Goal: Answer question/provide support: Share knowledge or assist other users

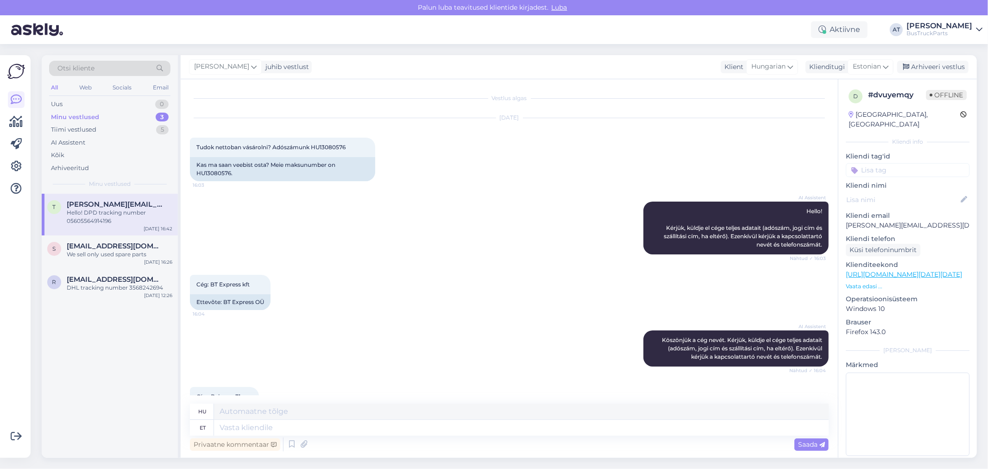
scroll to position [1298, 0]
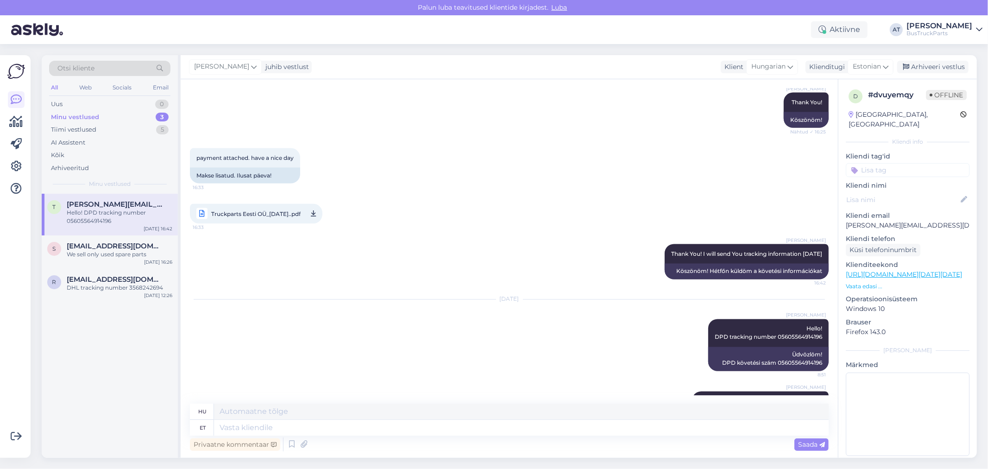
click at [873, 110] on div "[GEOGRAPHIC_DATA], [GEOGRAPHIC_DATA]" at bounding box center [904, 119] width 112 height 19
copy div "[GEOGRAPHIC_DATA]"
click at [901, 163] on input at bounding box center [908, 170] width 124 height 14
paste input "[GEOGRAPHIC_DATA]"
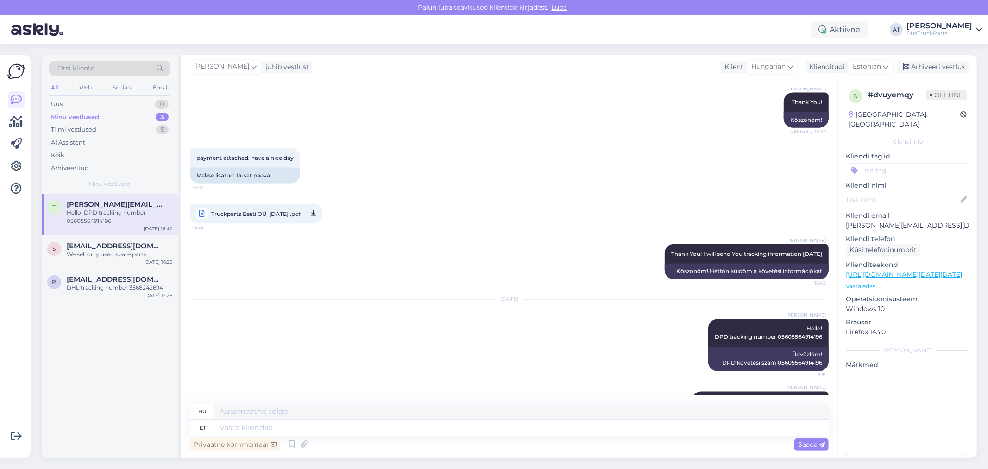
type input "[GEOGRAPHIC_DATA]"
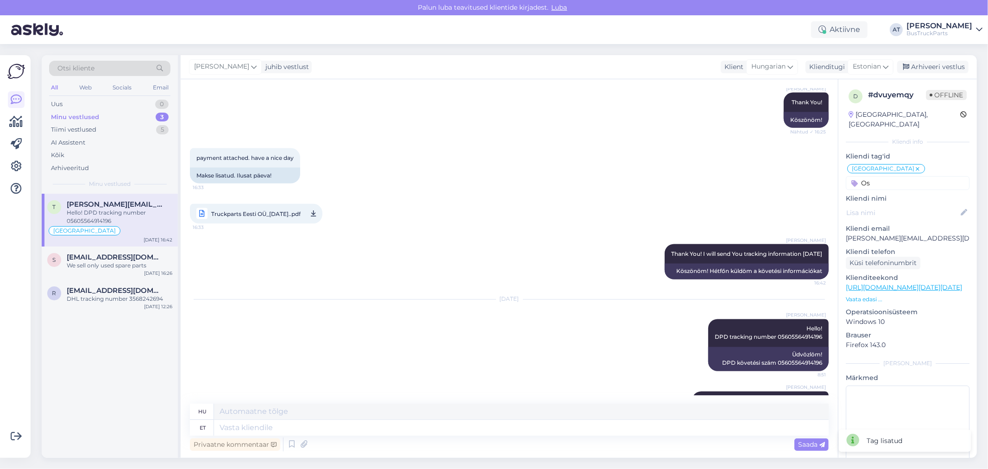
type input "Ost"
click at [934, 68] on div "Arhiveeri vestlus" at bounding box center [932, 67] width 71 height 13
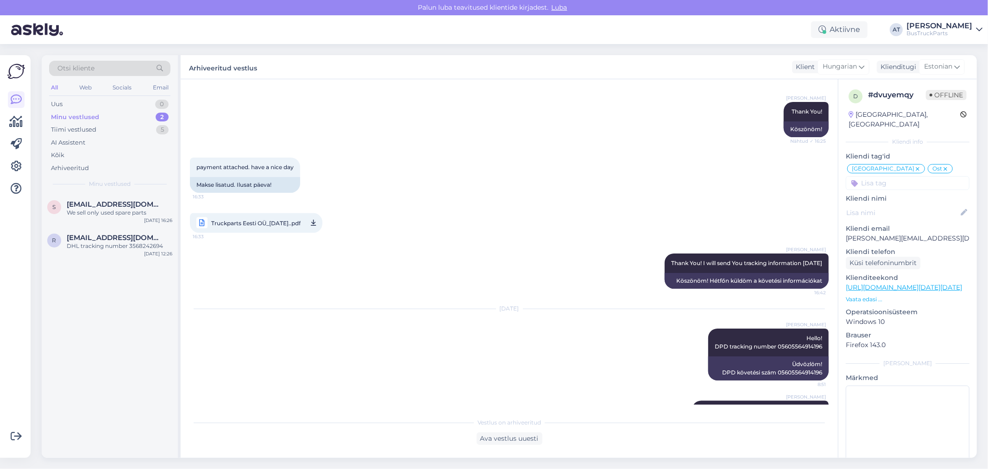
click at [498, 371] on div "[DATE] [PERSON_NAME] Hello! DPD tracking number 05605564914196 8:51 Üdvözlöm! D…" at bounding box center [509, 365] width 639 height 132
click at [506, 432] on div "Ava vestlus uuesti" at bounding box center [510, 438] width 66 height 13
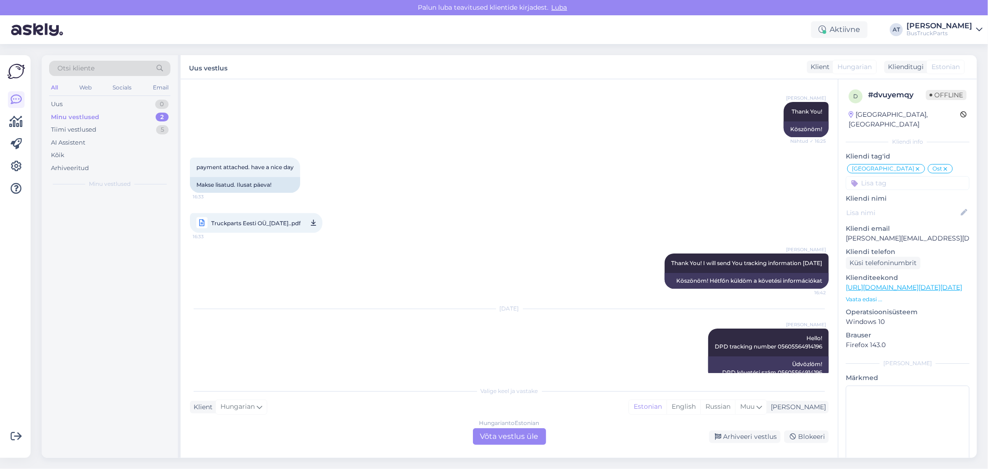
scroll to position [1321, 0]
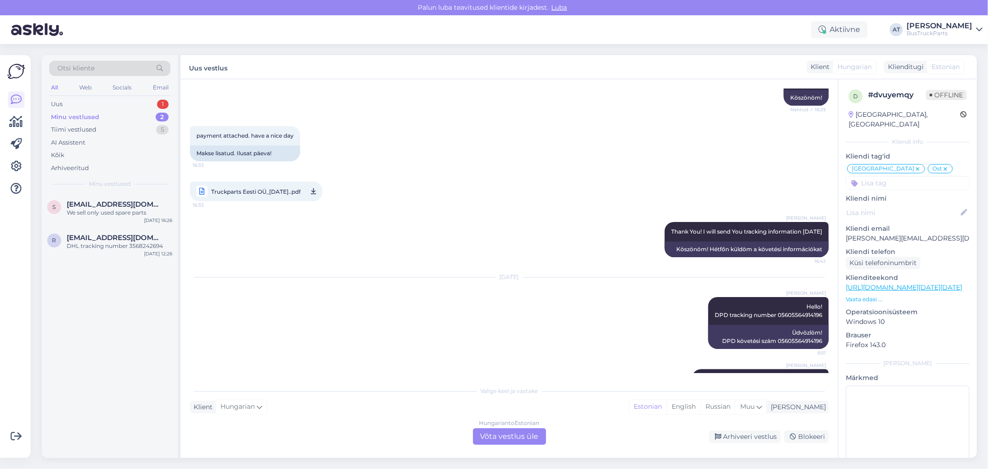
click at [541, 354] on div "[DATE] [PERSON_NAME] Hello! DPD tracking number 05605564914196 8:51 Üdvözlöm! D…" at bounding box center [509, 333] width 639 height 132
click at [736, 438] on div "Arhiveeri vestlus" at bounding box center [744, 436] width 71 height 13
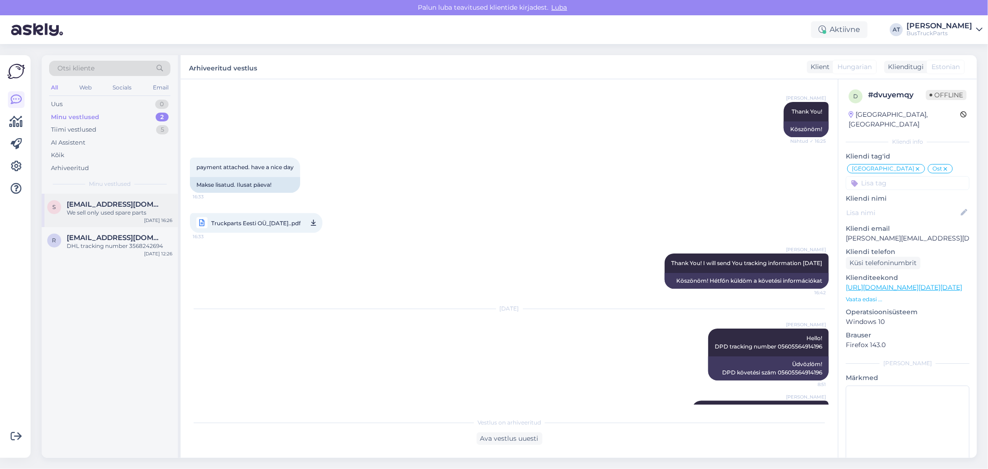
click at [109, 214] on div "We sell only used spare parts" at bounding box center [120, 212] width 106 height 8
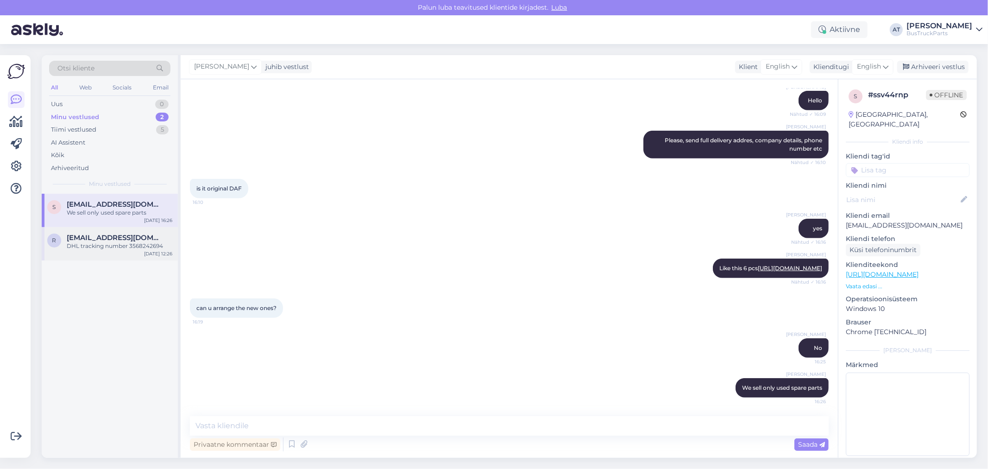
click at [89, 246] on div "DHL tracking number 3568242694" at bounding box center [120, 246] width 106 height 8
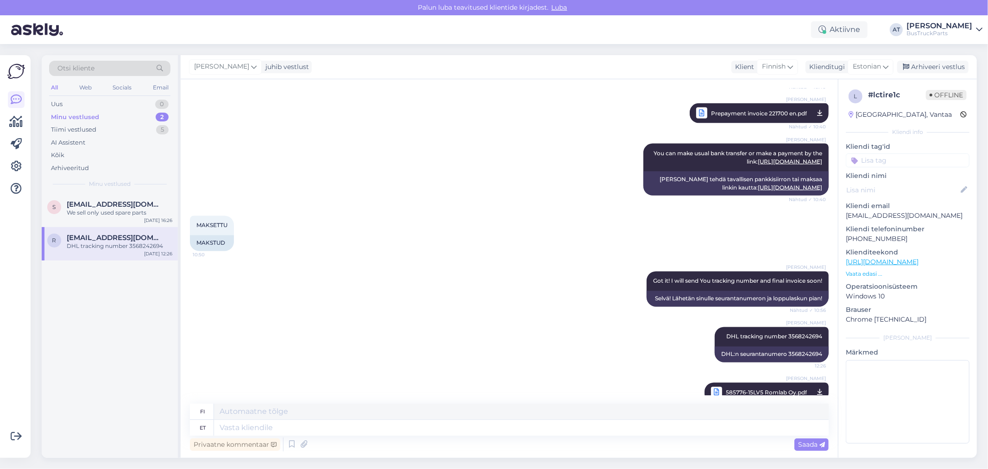
click at [875, 118] on div "[GEOGRAPHIC_DATA], Vantaa" at bounding box center [899, 115] width 103 height 10
copy div "[GEOGRAPHIC_DATA]"
click at [896, 161] on input at bounding box center [908, 160] width 124 height 14
paste input "[GEOGRAPHIC_DATA]"
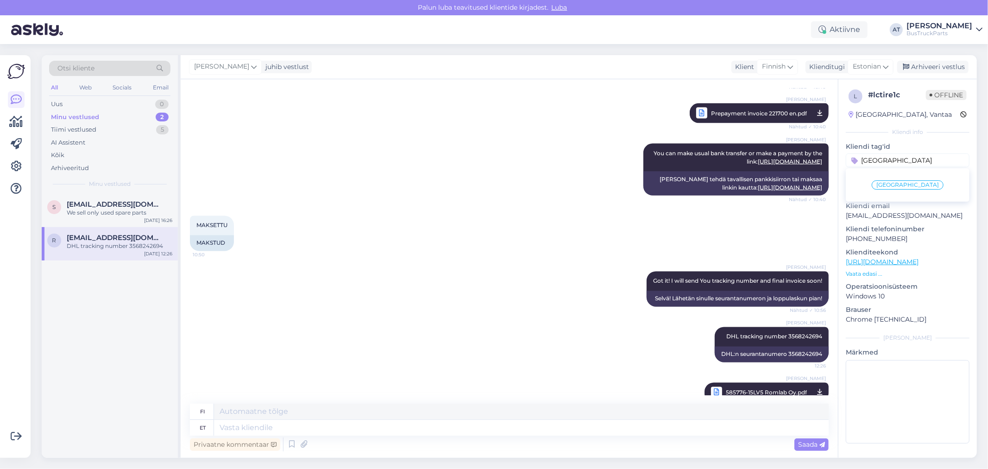
type input "[GEOGRAPHIC_DATA]"
click at [907, 187] on span "[GEOGRAPHIC_DATA]" at bounding box center [907, 185] width 63 height 6
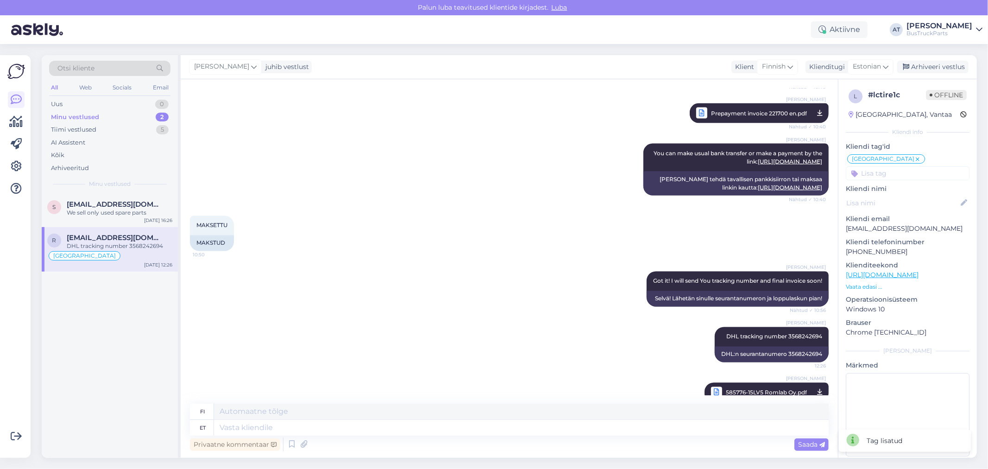
click at [905, 173] on input at bounding box center [908, 173] width 124 height 14
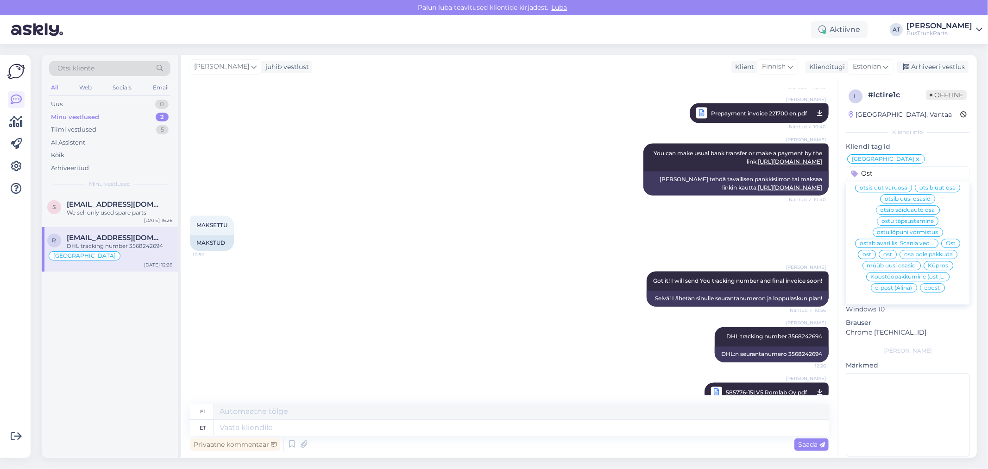
scroll to position [0, 0]
type input "Ost"
click at [946, 257] on div "Ost" at bounding box center [950, 253] width 19 height 9
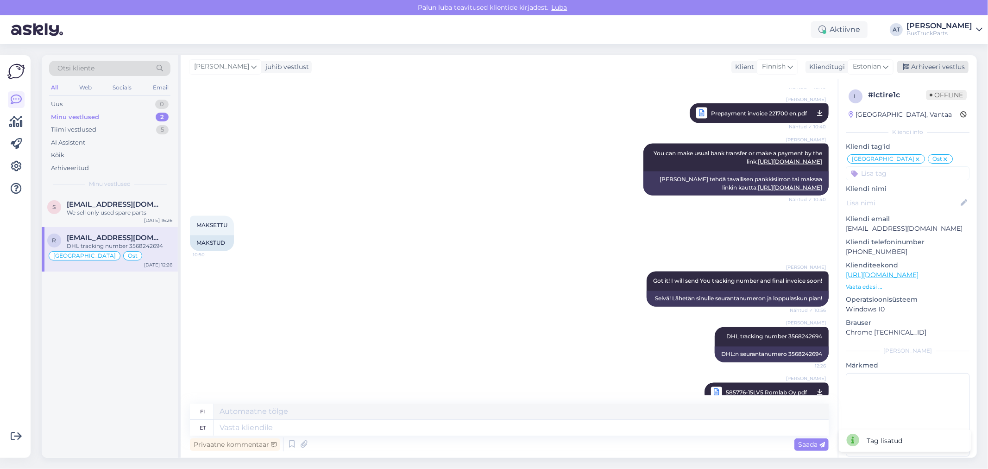
click at [924, 65] on div "Arhiveeri vestlus" at bounding box center [932, 67] width 71 height 13
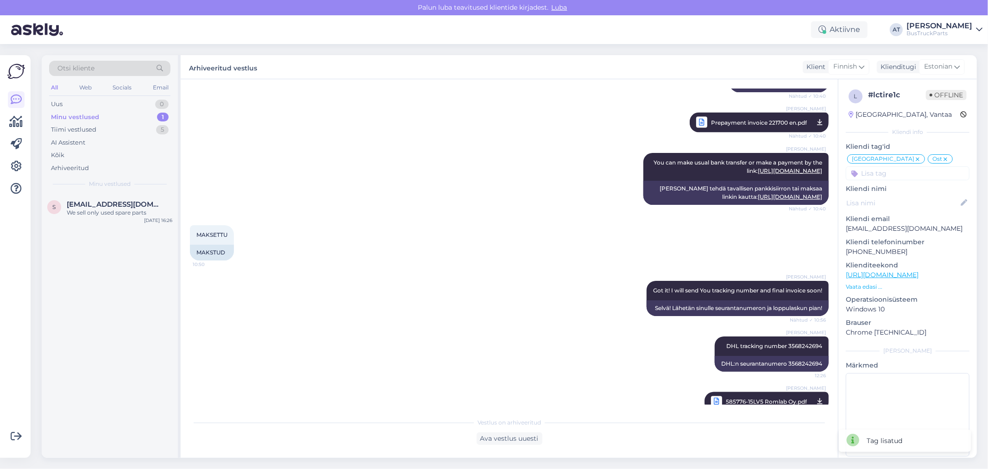
drag, startPoint x: 105, startPoint y: 216, endPoint x: 179, endPoint y: 216, distance: 74.1
click at [105, 216] on div "We sell only used spare parts" at bounding box center [120, 212] width 106 height 8
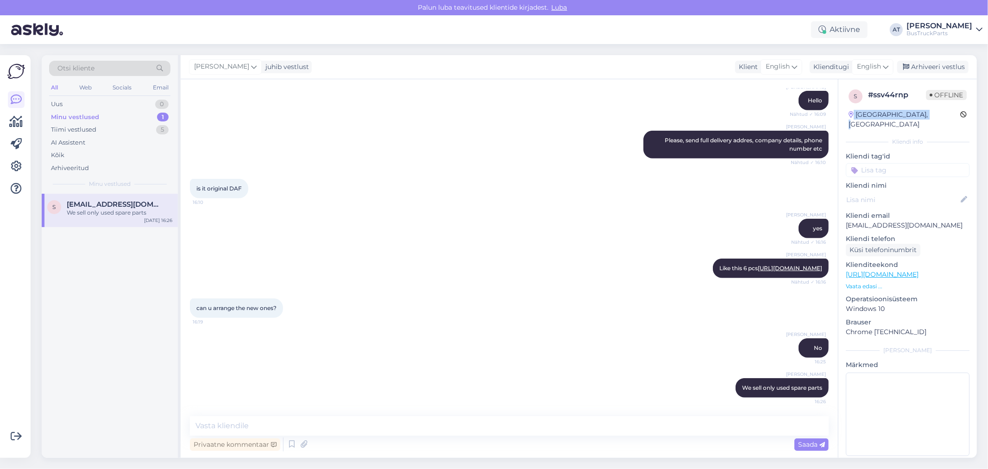
drag, startPoint x: 925, startPoint y: 112, endPoint x: 853, endPoint y: 115, distance: 72.3
click at [853, 115] on div "[GEOGRAPHIC_DATA], [GEOGRAPHIC_DATA]" at bounding box center [904, 119] width 112 height 19
copy div "[GEOGRAPHIC_DATA]"
click at [878, 164] on input at bounding box center [908, 170] width 124 height 14
paste input "[GEOGRAPHIC_DATA]"
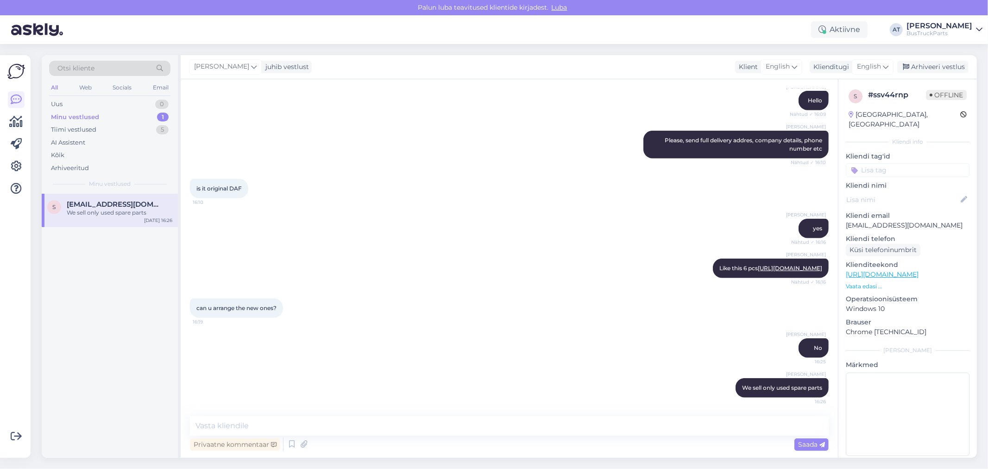
type input "[GEOGRAPHIC_DATA]"
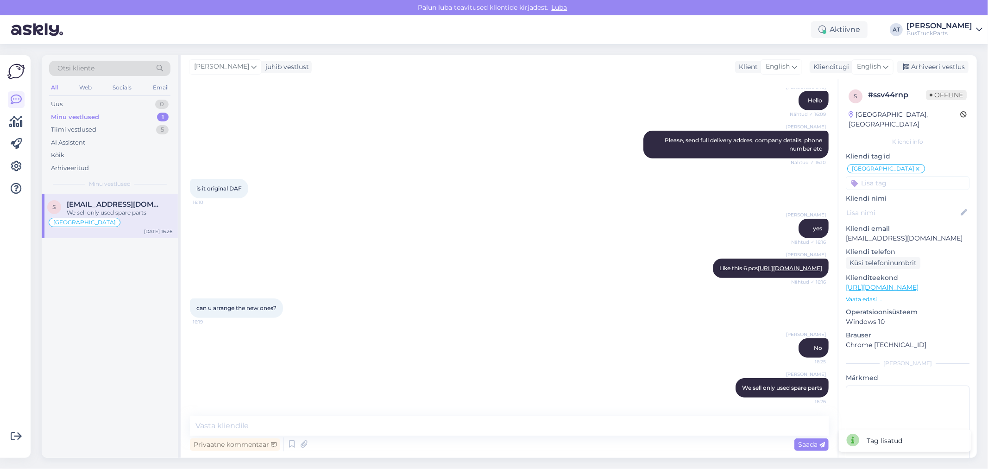
click at [874, 176] on input at bounding box center [908, 183] width 124 height 14
type input "Wants new spare parts"
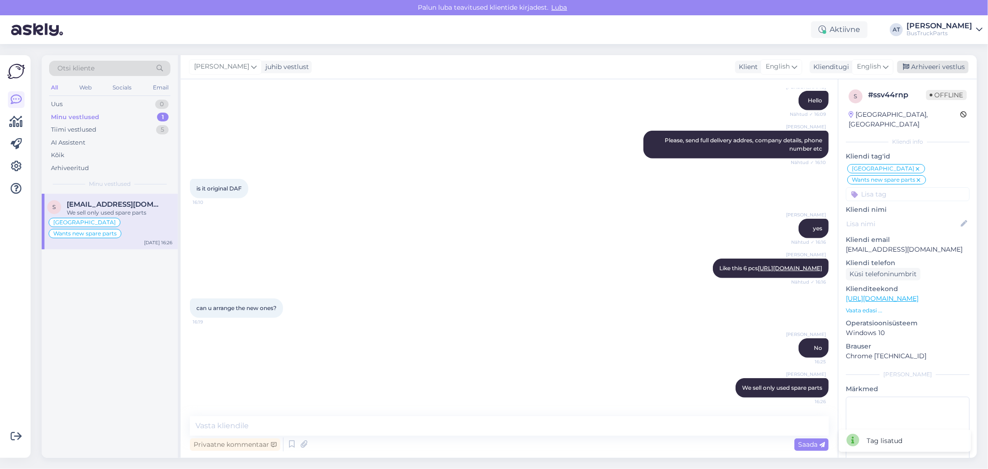
click at [927, 63] on div "Arhiveeri vestlus" at bounding box center [932, 67] width 71 height 13
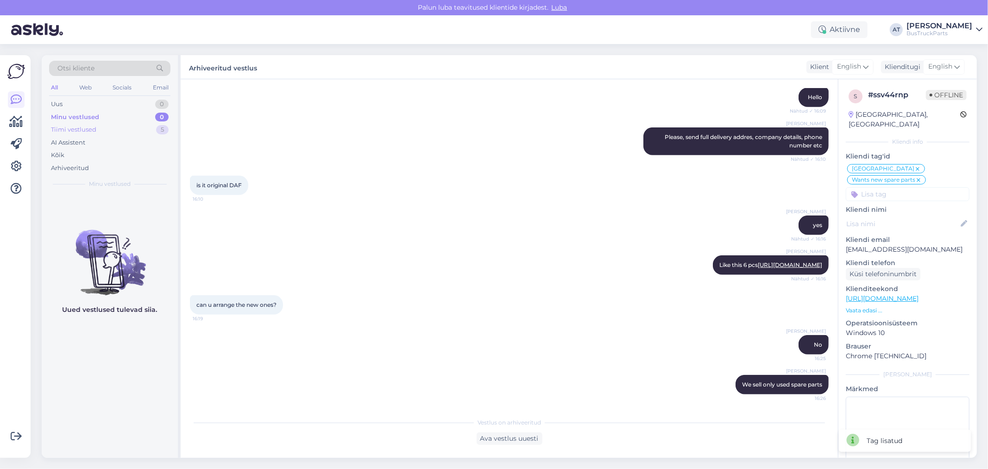
click at [54, 133] on div "Tiimi vestlused" at bounding box center [73, 129] width 45 height 9
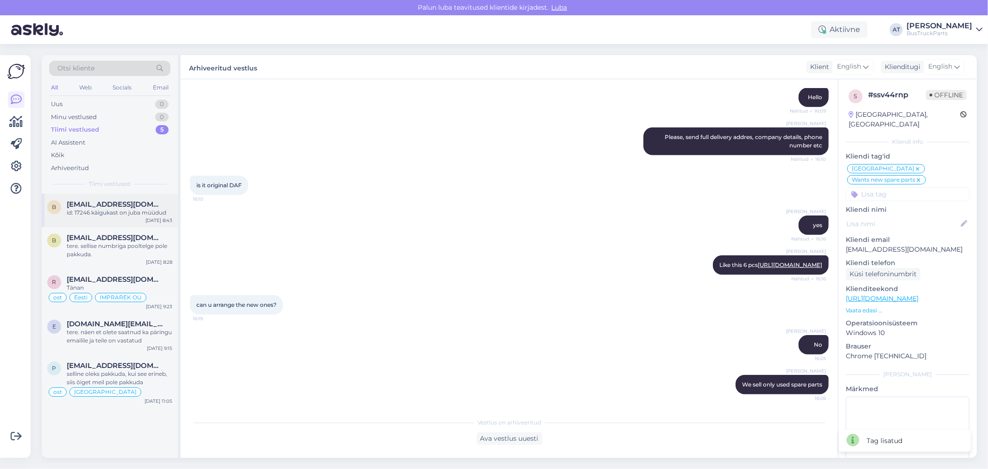
click at [146, 202] on span "[EMAIL_ADDRESS][DOMAIN_NAME]" at bounding box center [115, 204] width 96 height 8
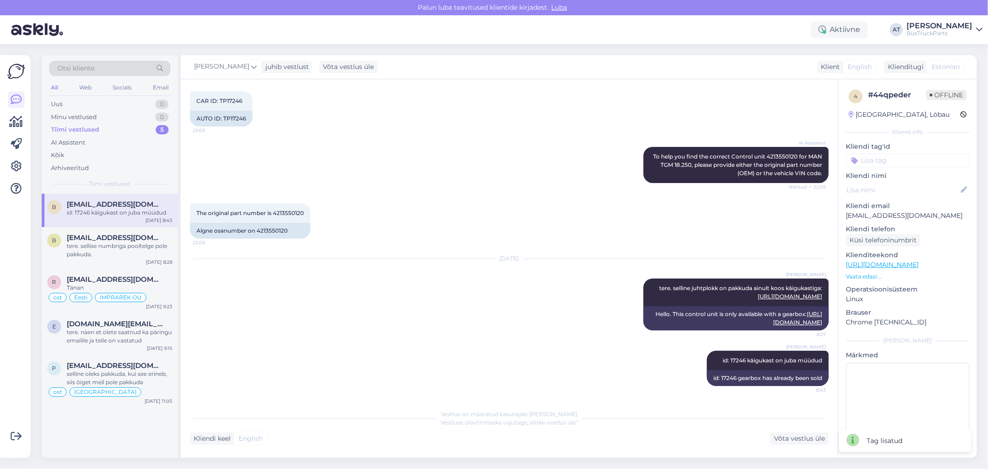
scroll to position [191, 0]
click at [119, 251] on div "tere. sellise numbriga pooltelge pole pakkuda." at bounding box center [120, 250] width 106 height 17
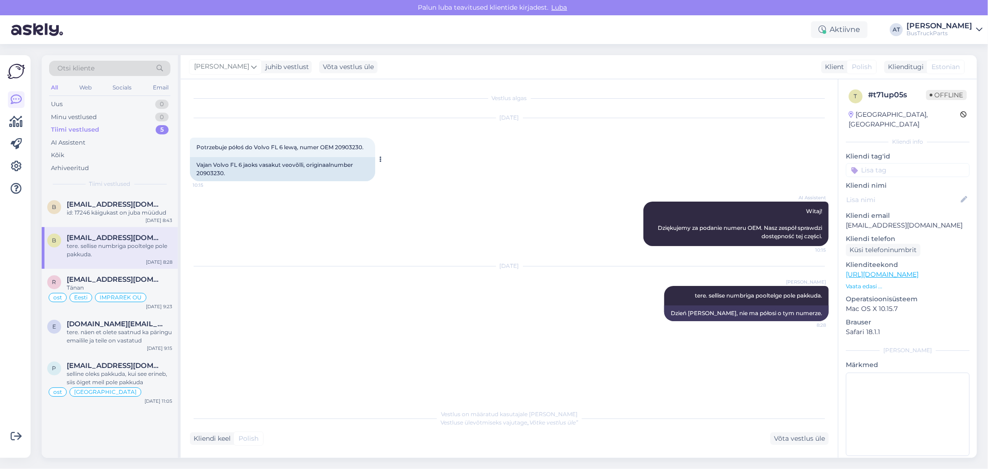
click at [352, 148] on span "Potrzebuje półoś do Volvo FL 6 lewą, numer OEM 20903230." at bounding box center [279, 147] width 167 height 7
copy div "20903230. 10:15"
click at [885, 163] on input at bounding box center [908, 170] width 124 height 14
type input "Pol"
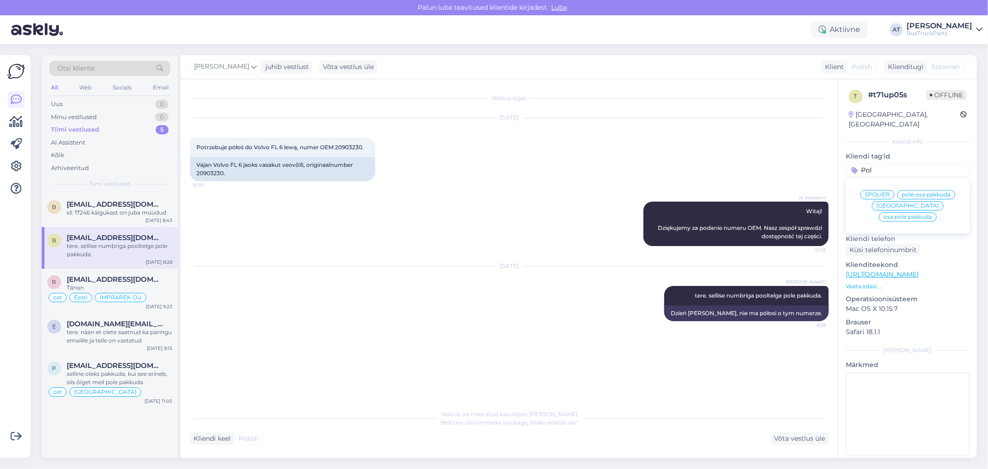
click at [879, 201] on div "[GEOGRAPHIC_DATA]" at bounding box center [908, 205] width 72 height 9
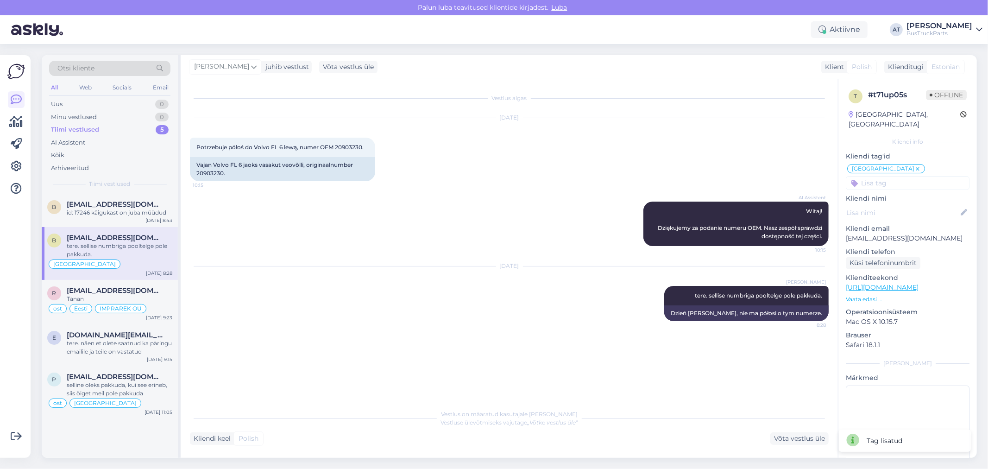
click at [881, 176] on input at bounding box center [908, 183] width 124 height 14
type input "Pol"
click at [918, 205] on span "pole osa pakkuda" at bounding box center [926, 208] width 49 height 6
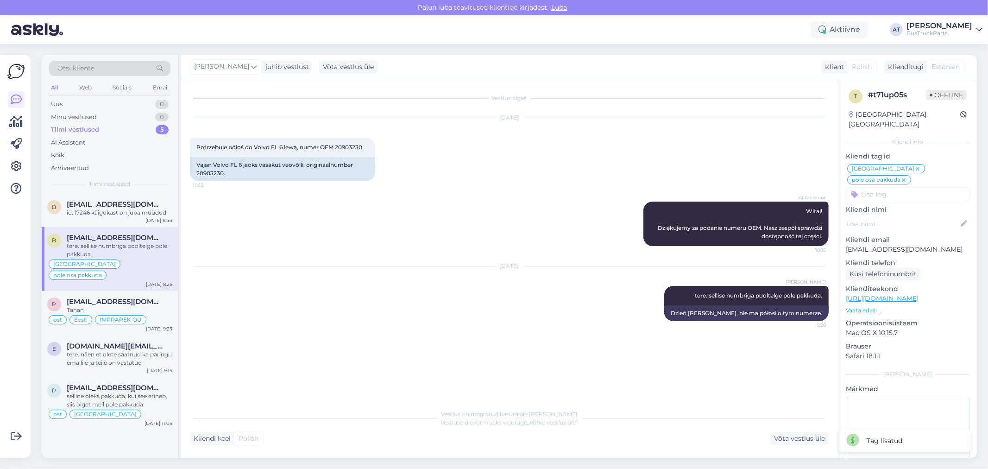
click at [913, 205] on p "Kliendi nimi" at bounding box center [908, 210] width 124 height 10
click at [804, 441] on div "Võta vestlus üle" at bounding box center [799, 438] width 58 height 13
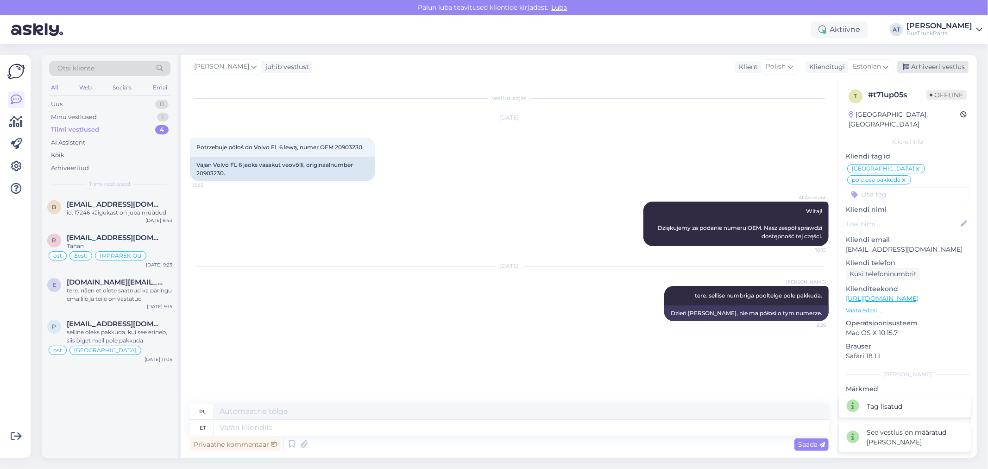
click at [925, 65] on div "Arhiveeri vestlus" at bounding box center [932, 67] width 71 height 13
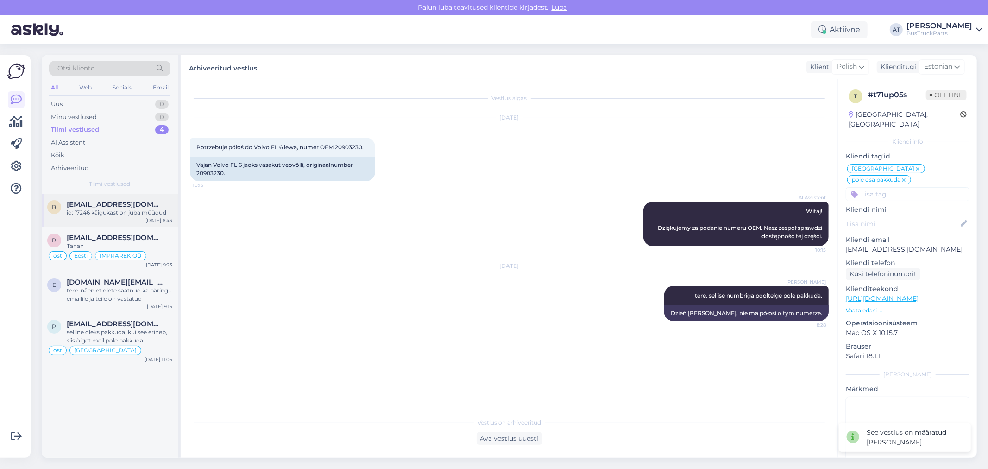
click at [151, 210] on div "id: 17246 käigukast on juba müüdud" at bounding box center [120, 212] width 106 height 8
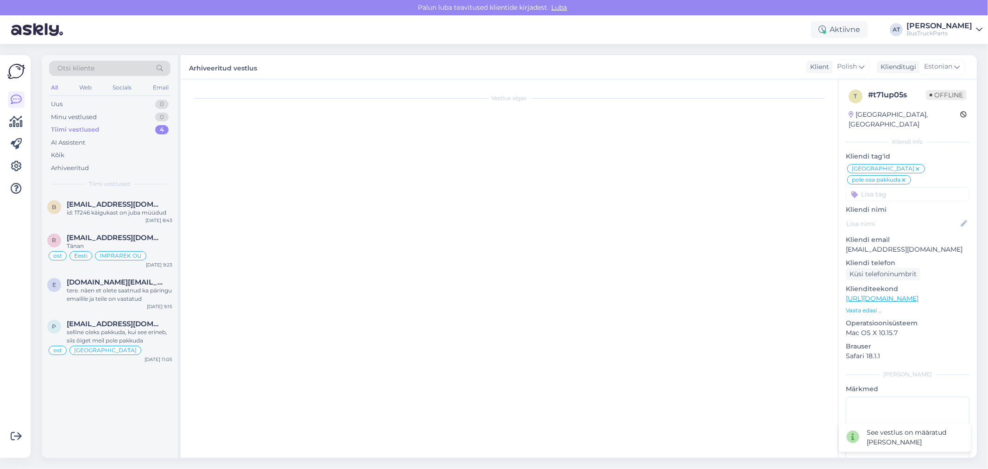
scroll to position [191, 0]
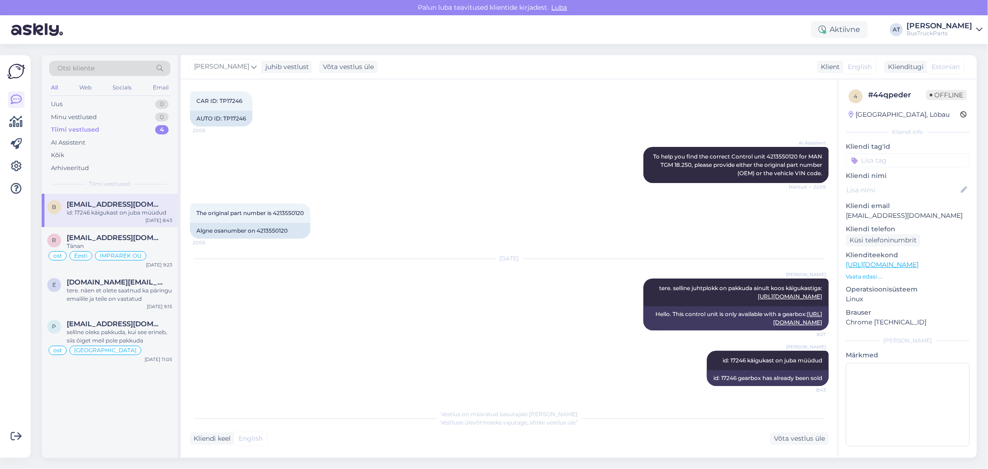
click at [878, 110] on div "[GEOGRAPHIC_DATA], Löbau" at bounding box center [898, 115] width 101 height 10
copy div "[GEOGRAPHIC_DATA]"
click at [878, 158] on input at bounding box center [908, 160] width 124 height 14
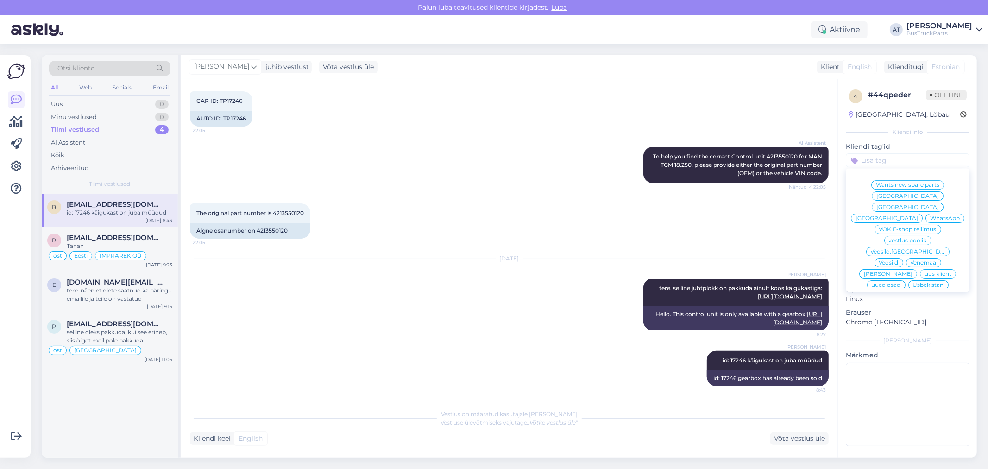
paste input "[GEOGRAPHIC_DATA]"
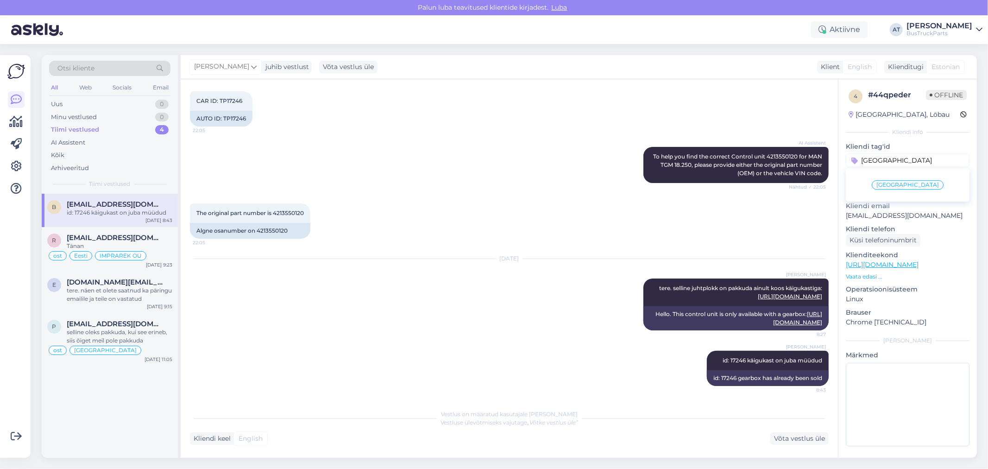
type input "[GEOGRAPHIC_DATA]"
click at [909, 185] on span "[GEOGRAPHIC_DATA]" at bounding box center [907, 185] width 63 height 6
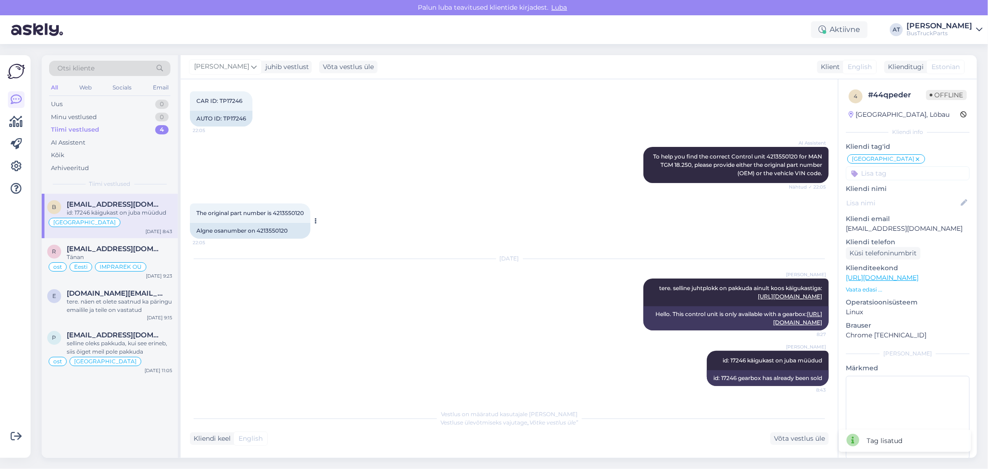
click at [276, 223] on div "Algne osanumber on 4213550120" at bounding box center [250, 231] width 120 height 16
copy div "4213550120"
click at [731, 359] on span "id: 17246 käigukast on juba müüdud" at bounding box center [772, 360] width 100 height 7
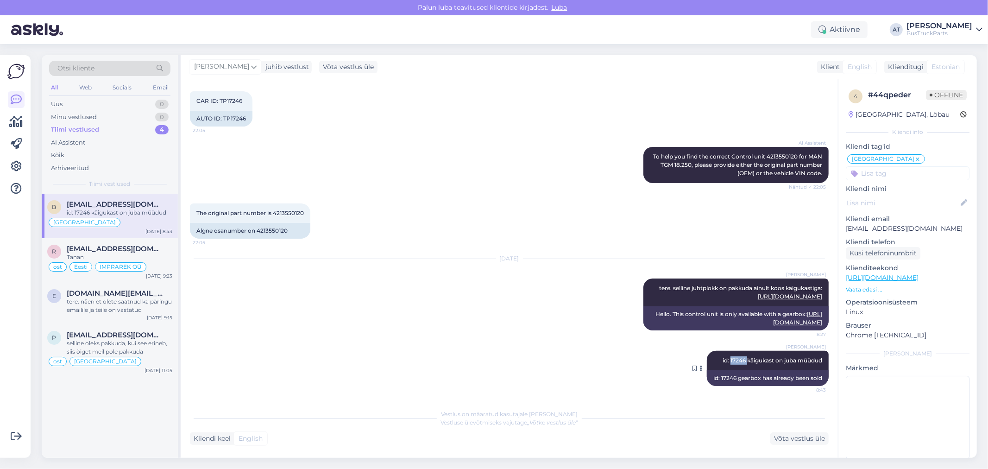
copy span "17246"
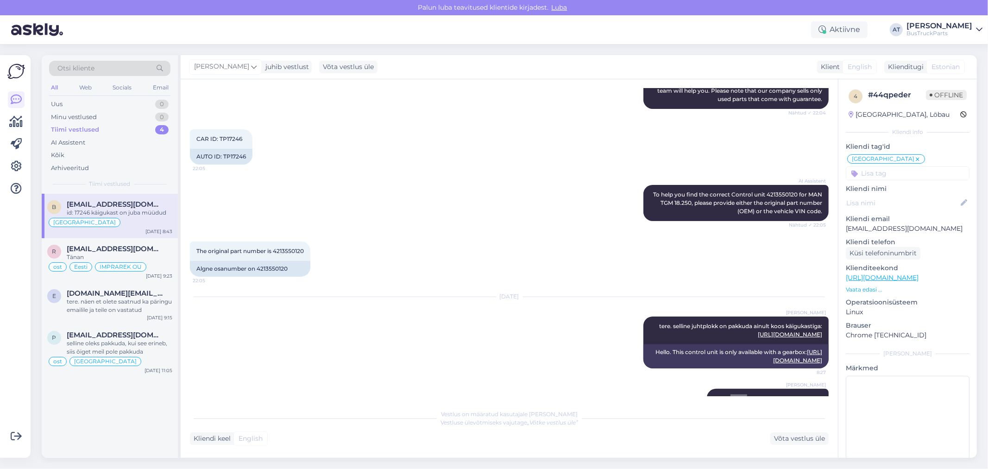
scroll to position [88, 0]
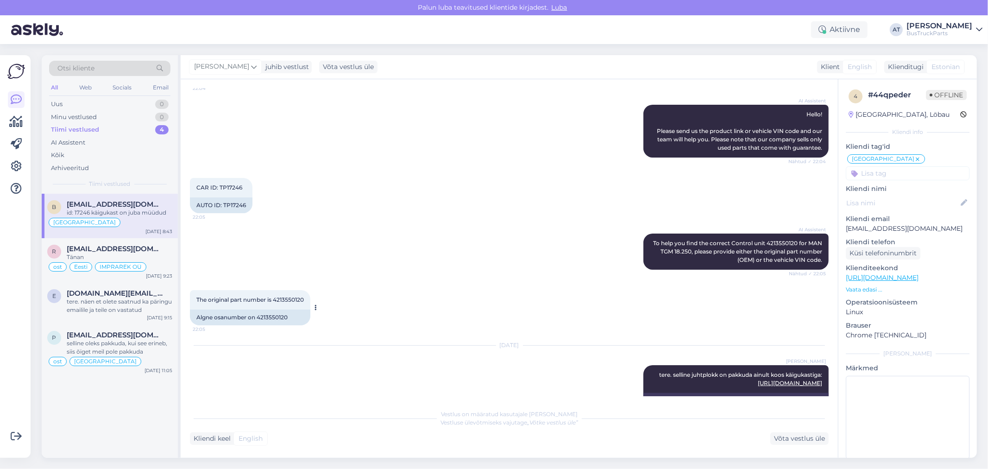
click at [279, 311] on div "Algne osanumber on 4213550120" at bounding box center [250, 317] width 120 height 16
copy div "4213550120"
click at [790, 437] on div "Võta vestlus üle" at bounding box center [799, 438] width 58 height 13
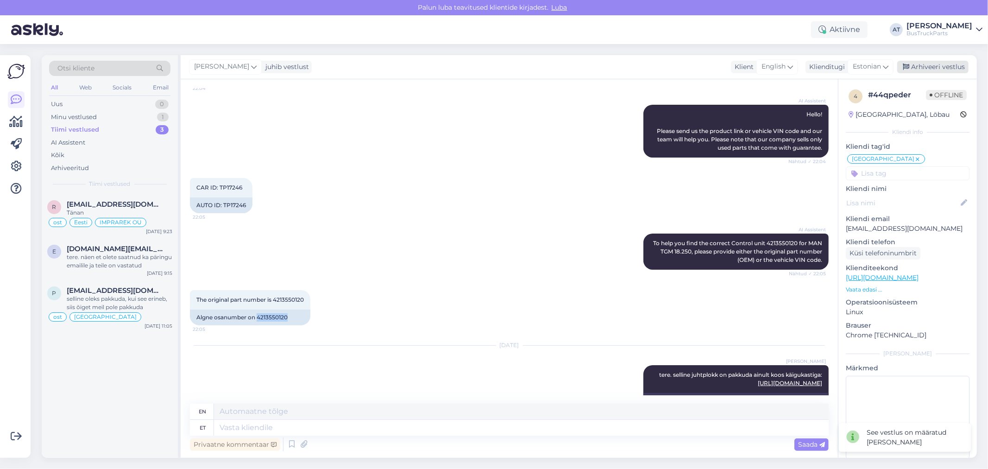
click at [923, 67] on div "Arhiveeri vestlus" at bounding box center [932, 67] width 71 height 13
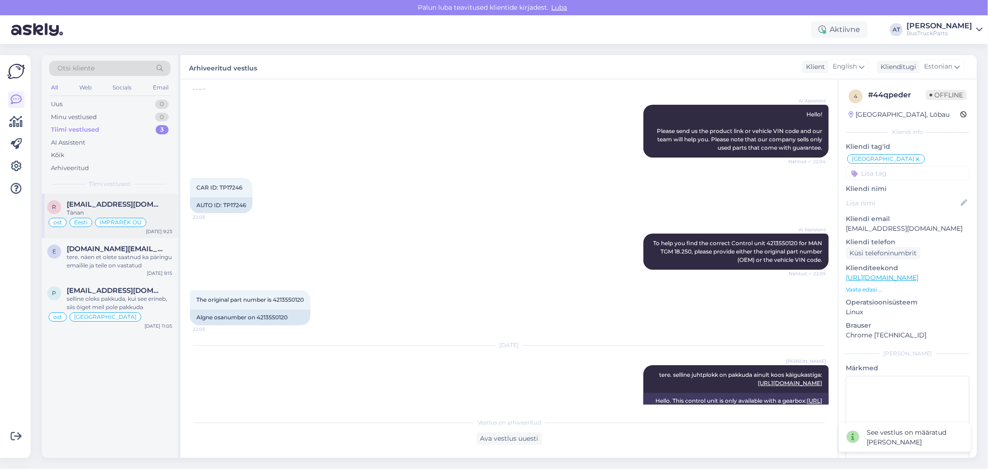
click at [115, 198] on div "r [EMAIL_ADDRESS][DOMAIN_NAME] Tänan ost Eesti IMPRAREK OÜ [DATE] 9:23" at bounding box center [110, 216] width 136 height 44
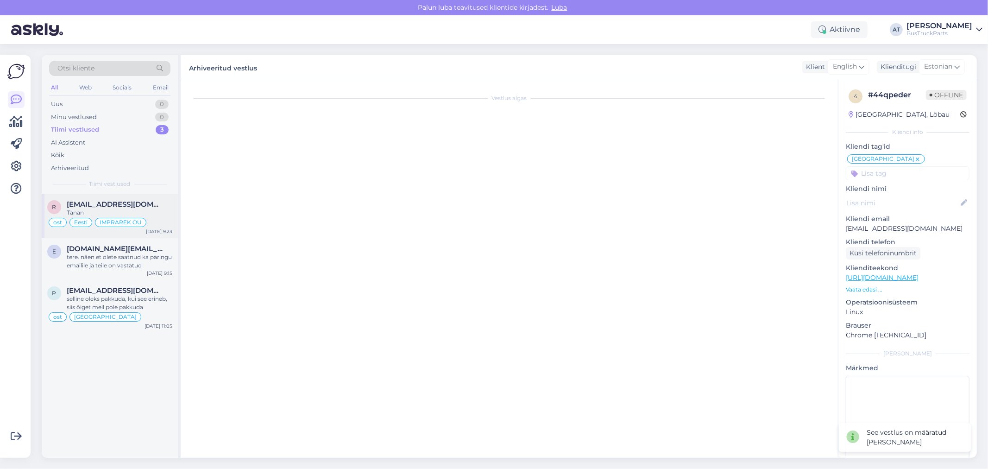
scroll to position [1525, 0]
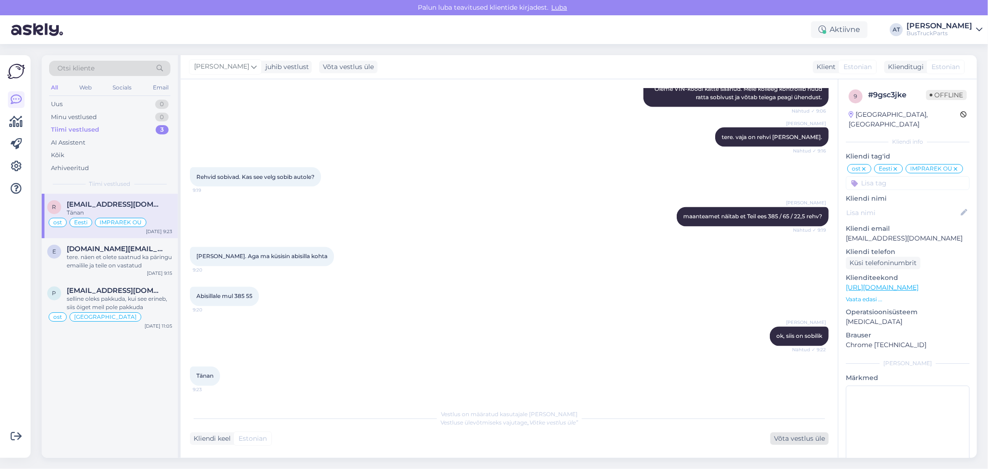
click at [786, 439] on div "Võta vestlus üle" at bounding box center [799, 438] width 58 height 13
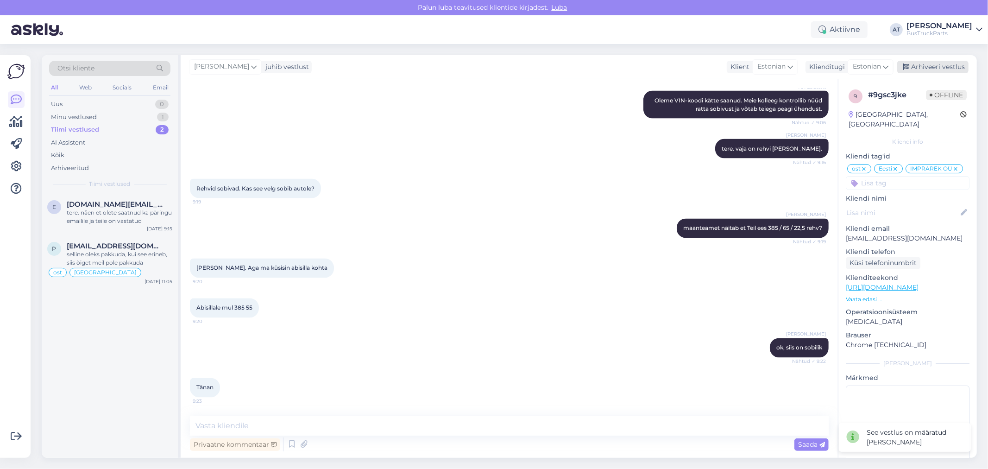
click at [924, 67] on div "Arhiveeri vestlus" at bounding box center [932, 67] width 71 height 13
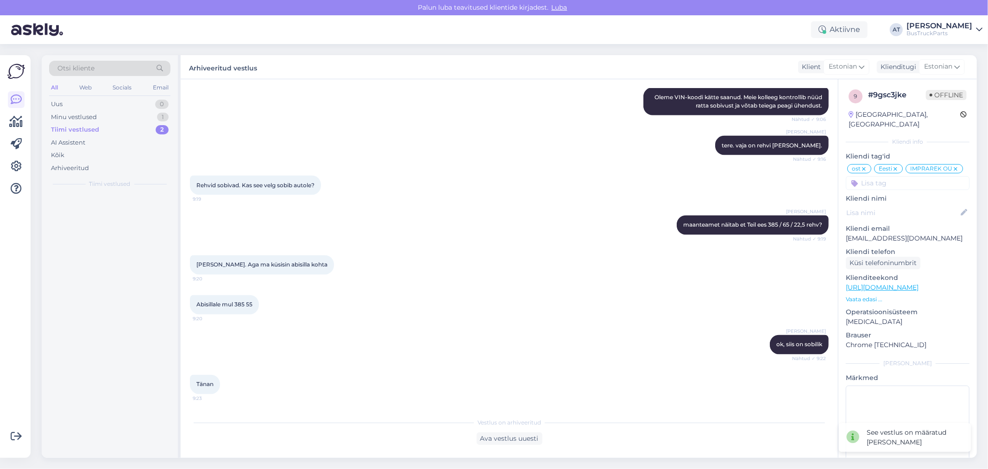
scroll to position [1517, 0]
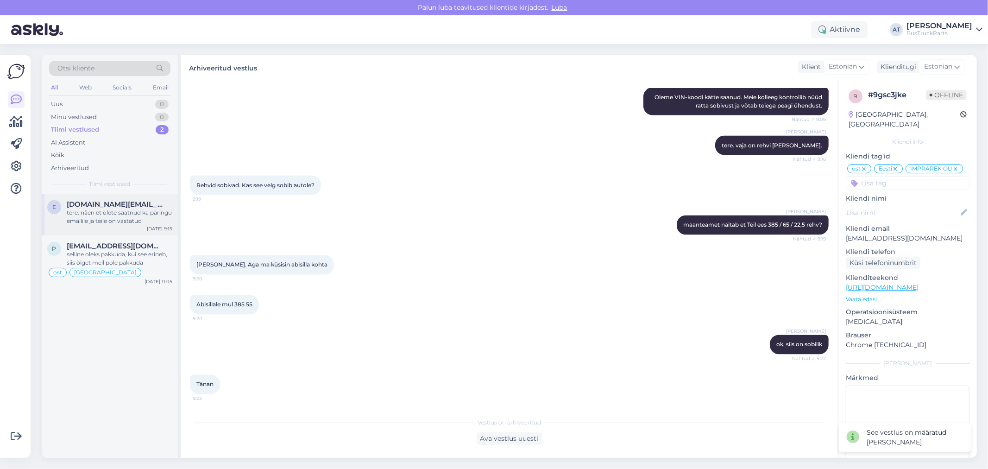
click at [104, 217] on div "tere. näen et olete saatnud ka päringu emailile ja teile on vastatud" at bounding box center [120, 216] width 106 height 17
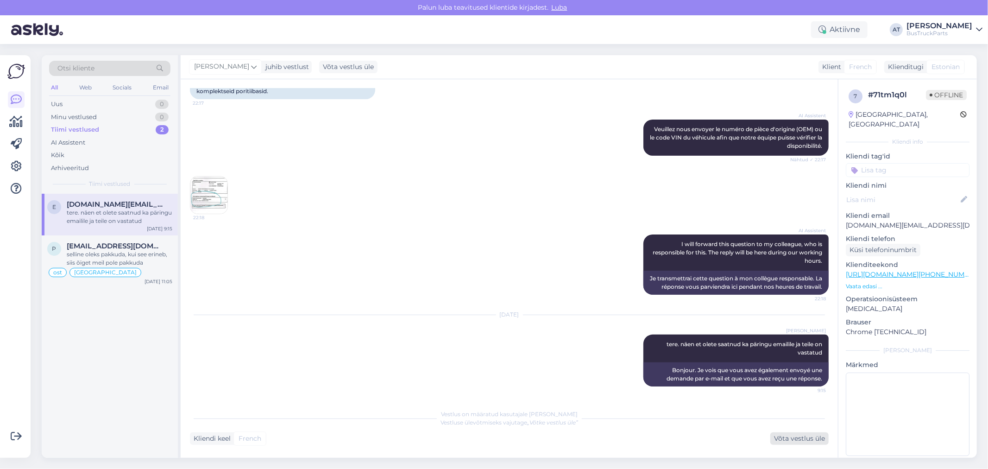
click at [815, 442] on div "Võta vestlus üle" at bounding box center [799, 438] width 58 height 13
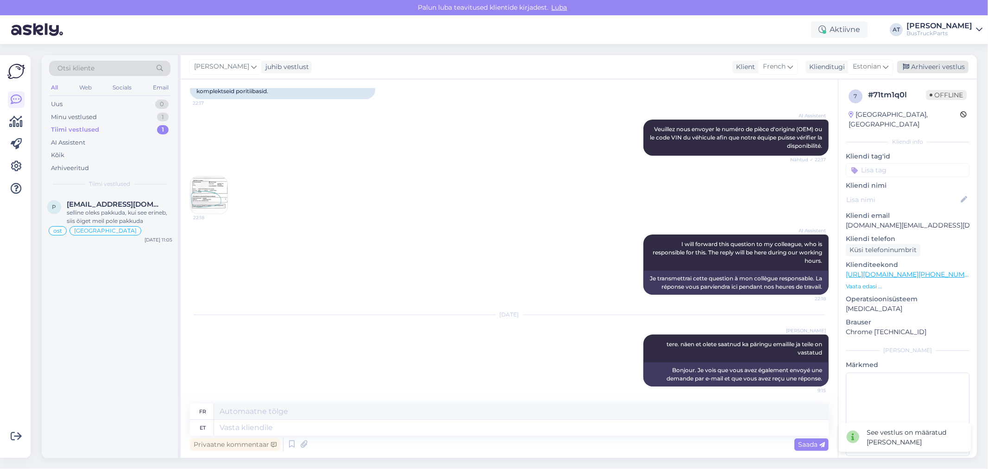
click at [930, 69] on div "Arhiveeri vestlus" at bounding box center [932, 67] width 71 height 13
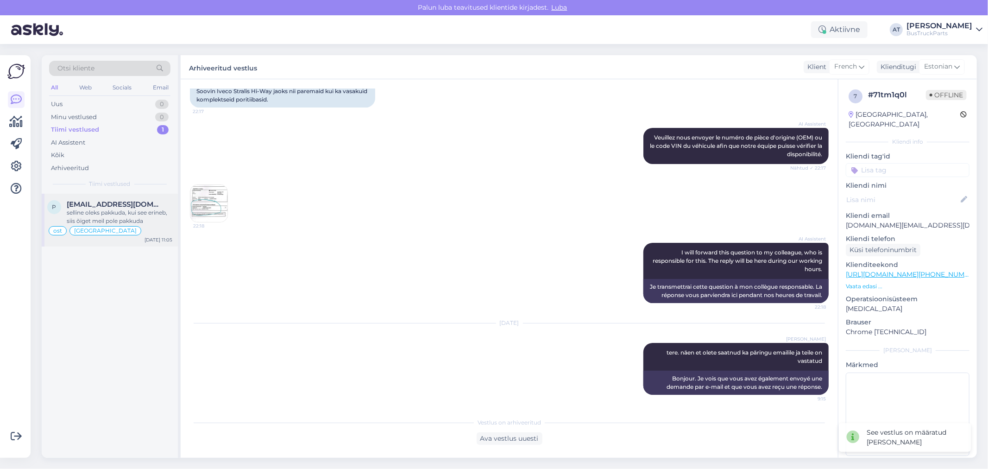
click at [94, 226] on div "[GEOGRAPHIC_DATA]" at bounding box center [105, 230] width 72 height 9
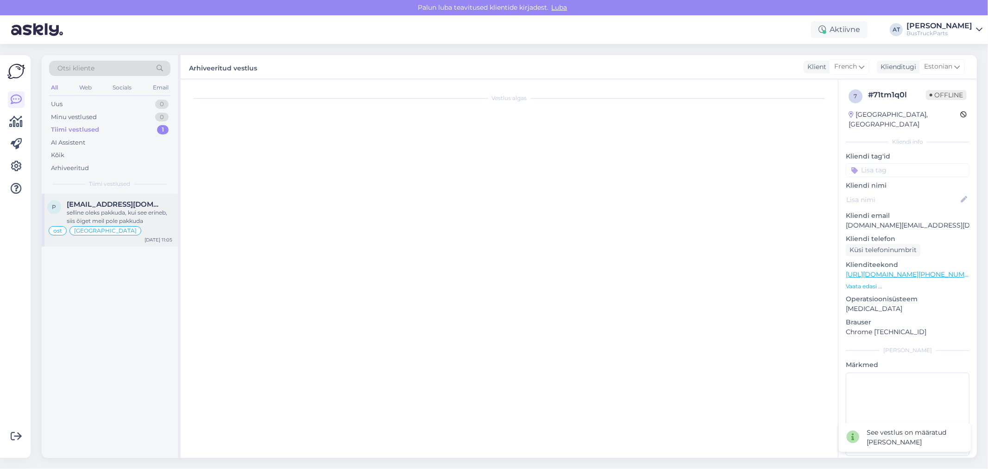
scroll to position [6324, 0]
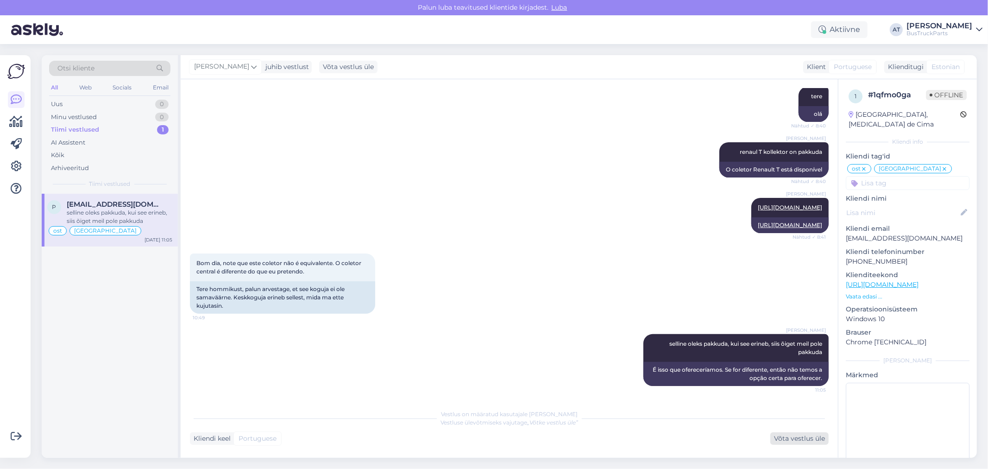
click at [796, 433] on div "Võta vestlus üle" at bounding box center [799, 438] width 58 height 13
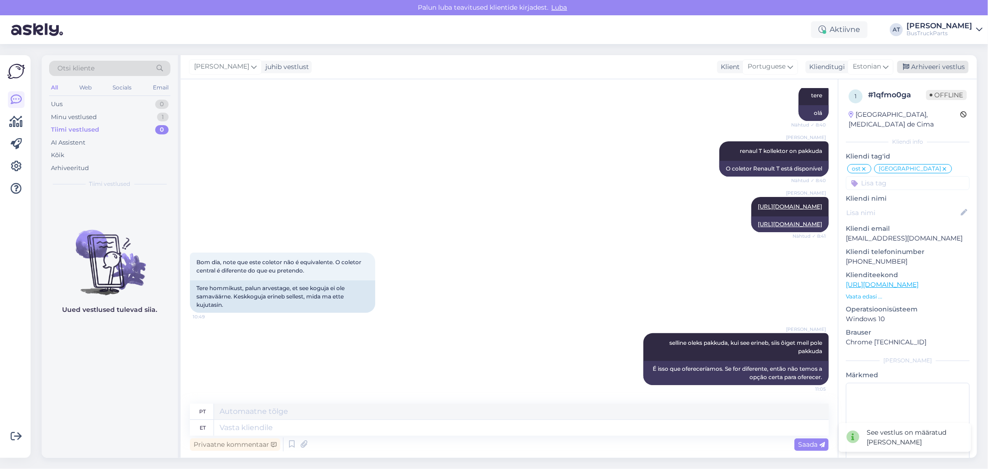
click at [928, 65] on div "Arhiveeri vestlus" at bounding box center [932, 67] width 71 height 13
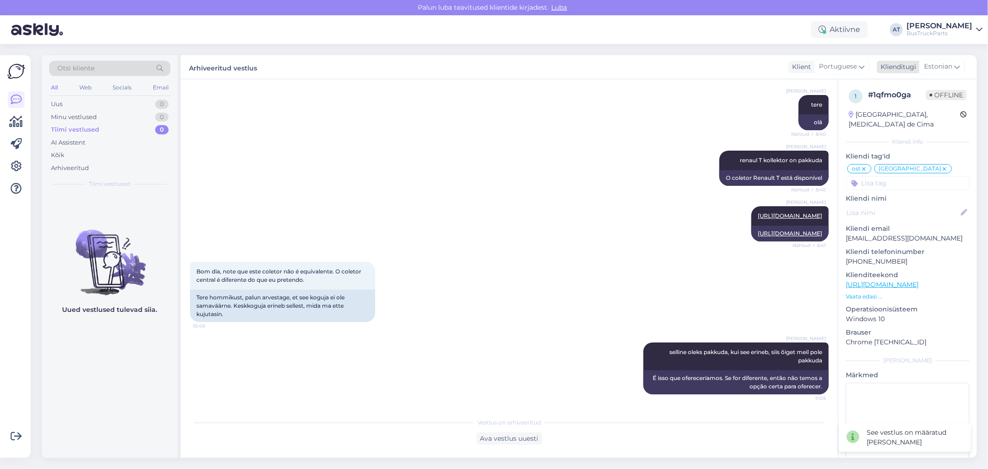
scroll to position [6316, 0]
